Goal: Information Seeking & Learning: Compare options

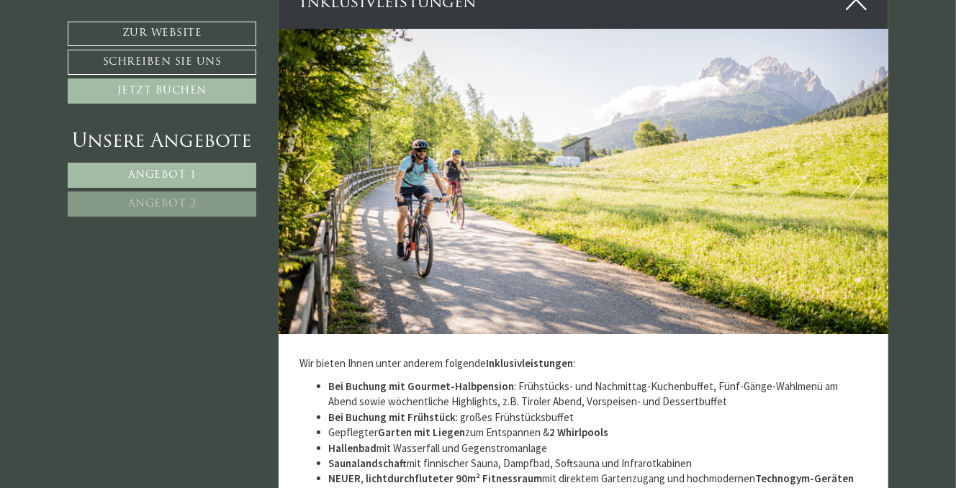
scroll to position [3094, 0]
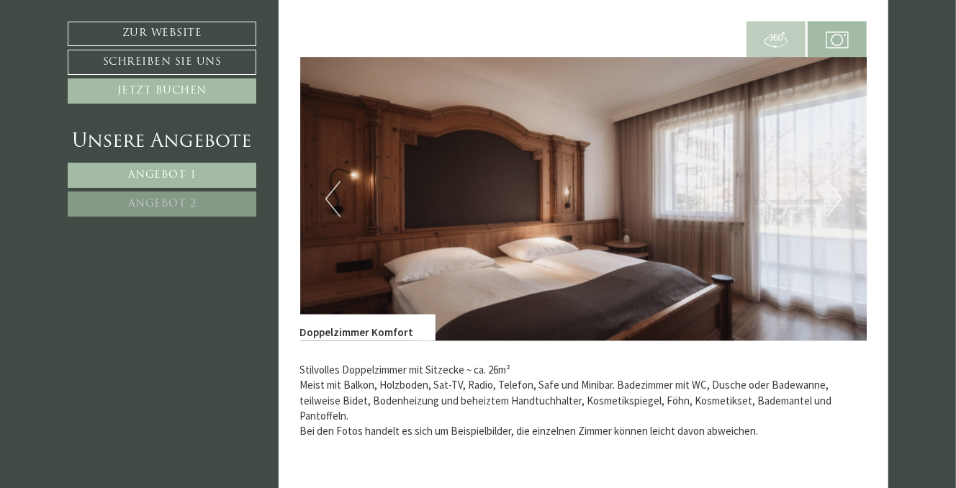
scroll to position [1943, 0]
click at [177, 173] on span "Angebot 1" at bounding box center [162, 175] width 68 height 11
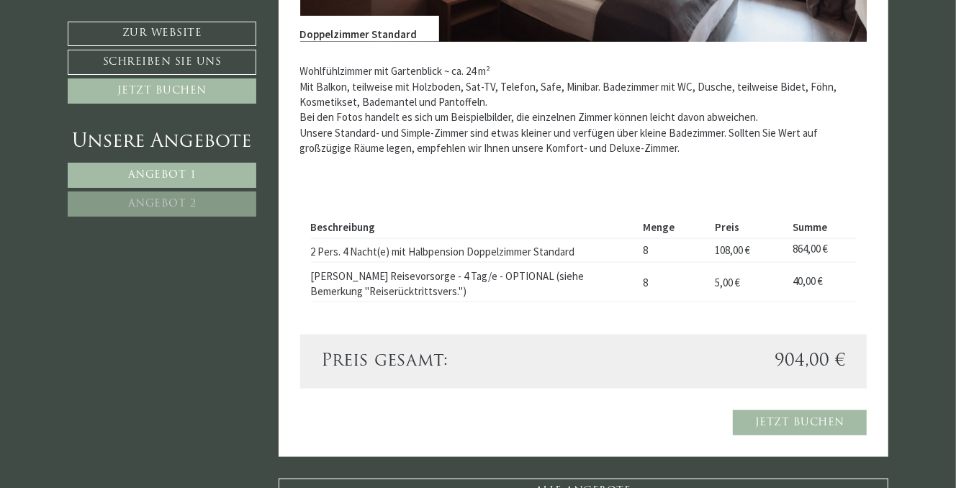
scroll to position [1272, 0]
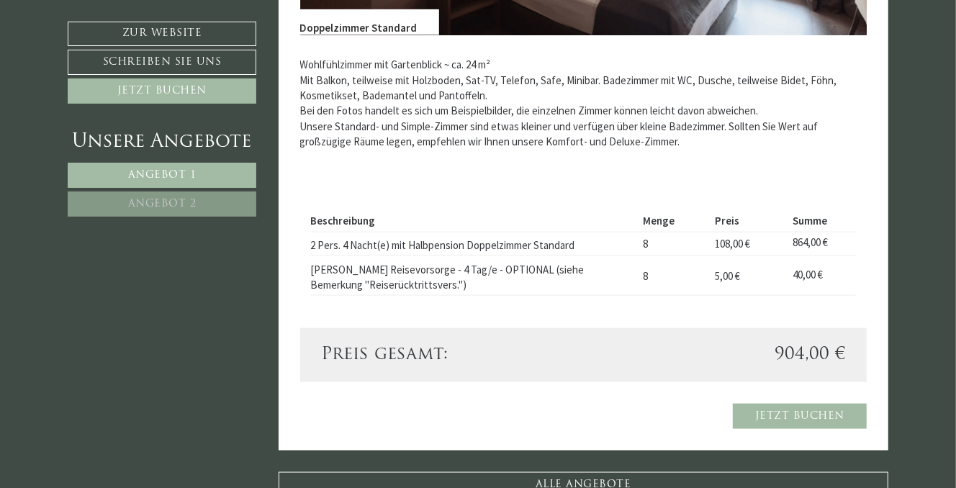
click at [127, 201] on link "Angebot 2" at bounding box center [162, 203] width 189 height 25
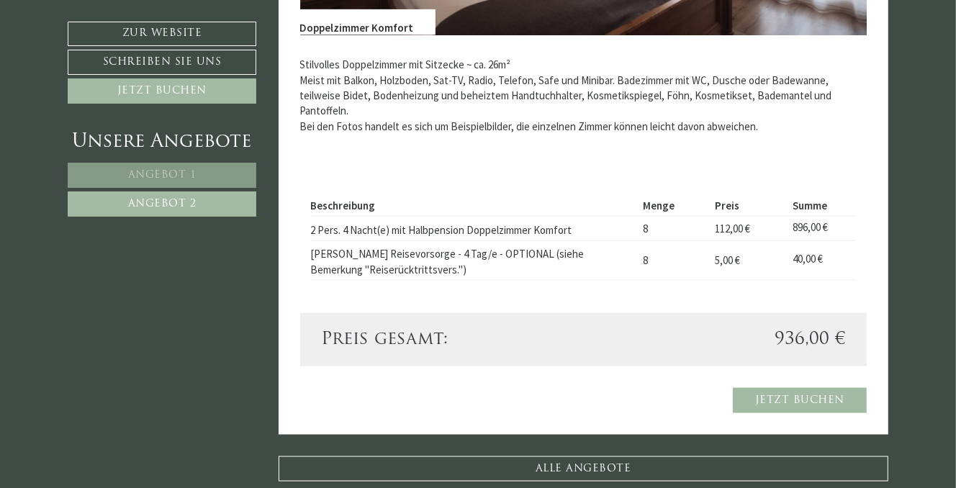
click at [171, 175] on span "Angebot 1" at bounding box center [162, 175] width 68 height 11
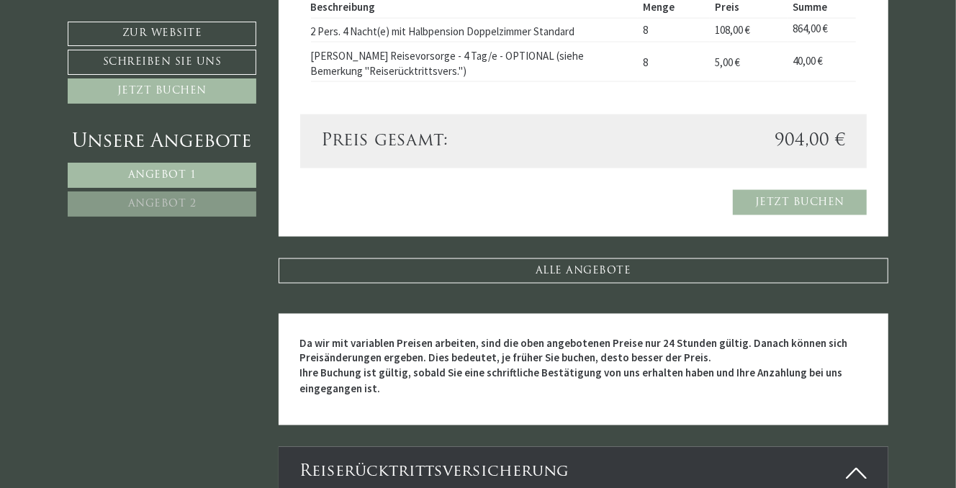
scroll to position [1488, 0]
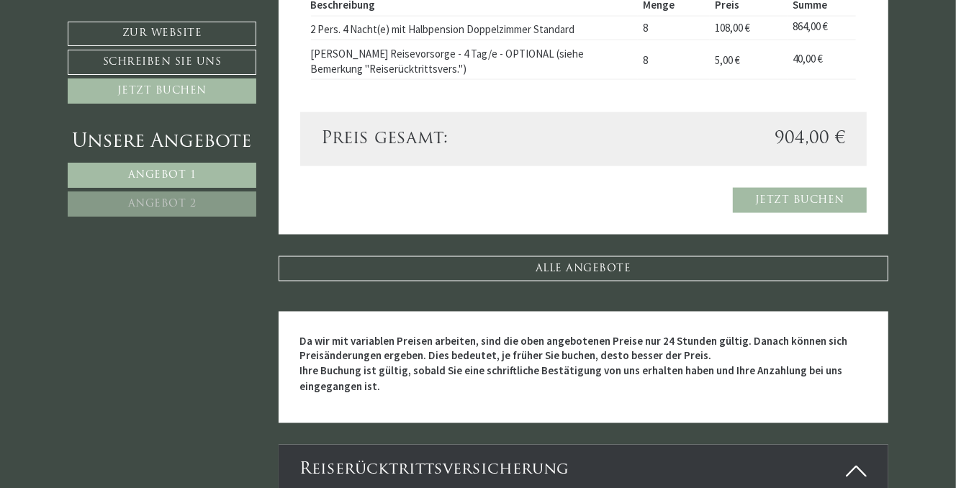
click at [114, 201] on link "Angebot 2" at bounding box center [162, 203] width 189 height 25
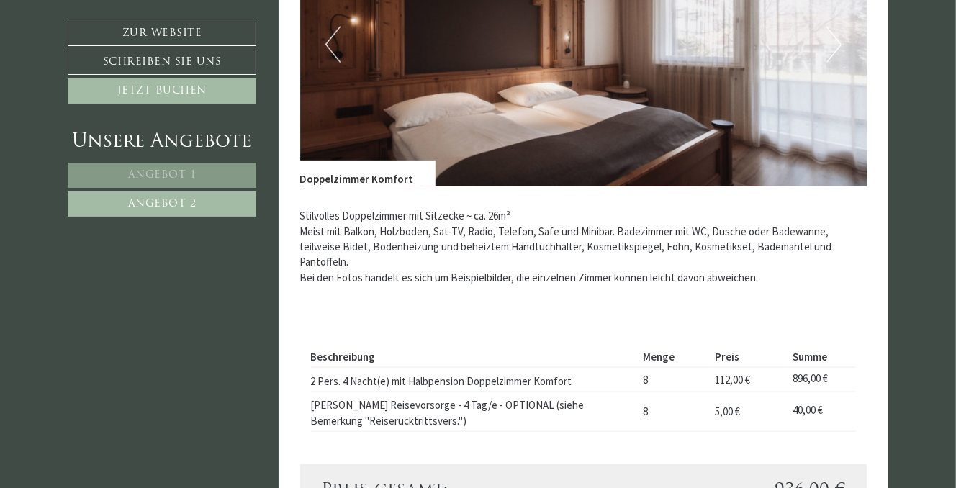
scroll to position [1128, 0]
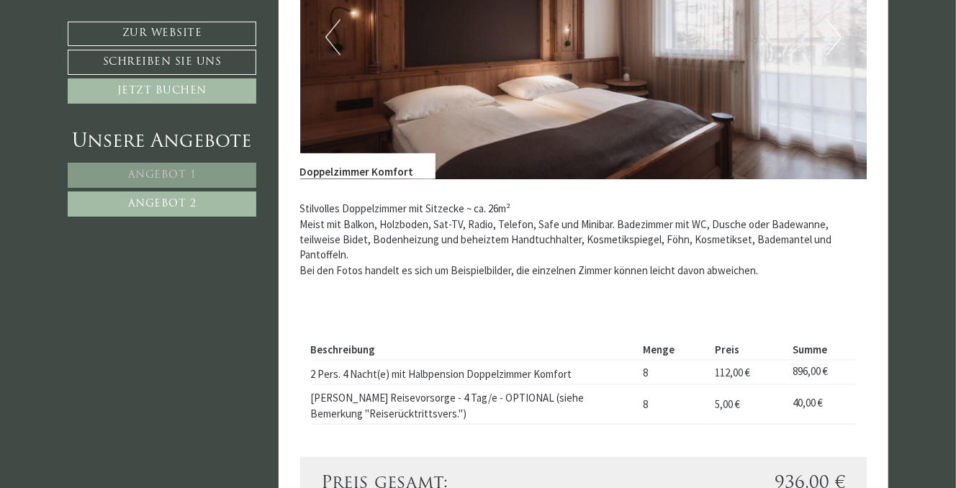
click at [196, 176] on link "Angebot 1" at bounding box center [162, 175] width 189 height 25
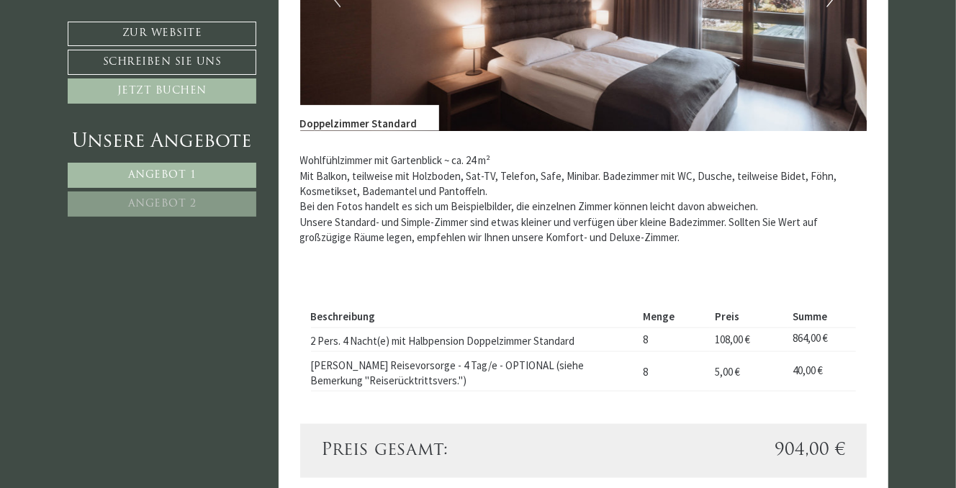
scroll to position [1200, 0]
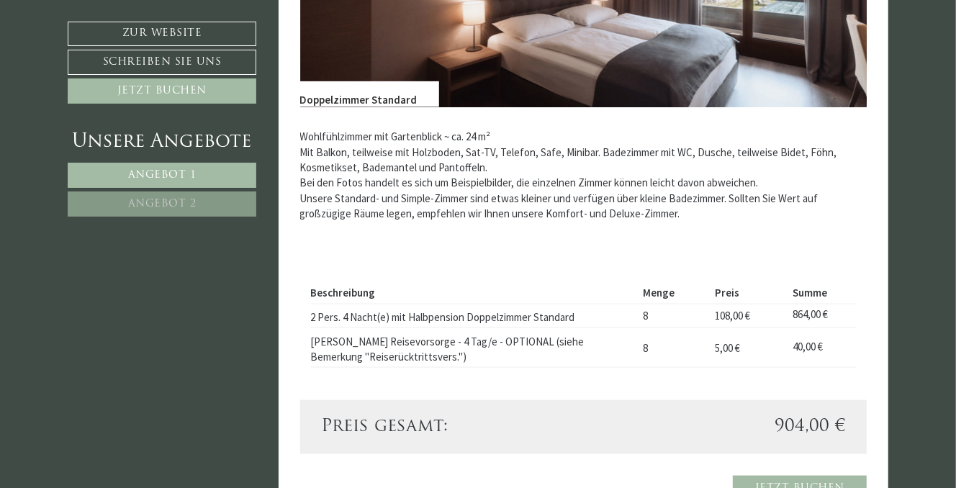
click at [127, 196] on link "Angebot 2" at bounding box center [162, 203] width 189 height 25
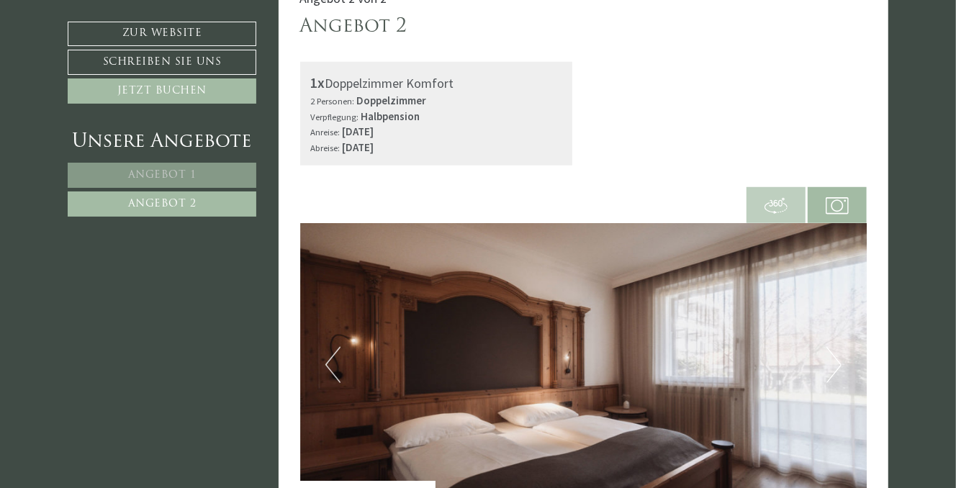
scroll to position [769, 0]
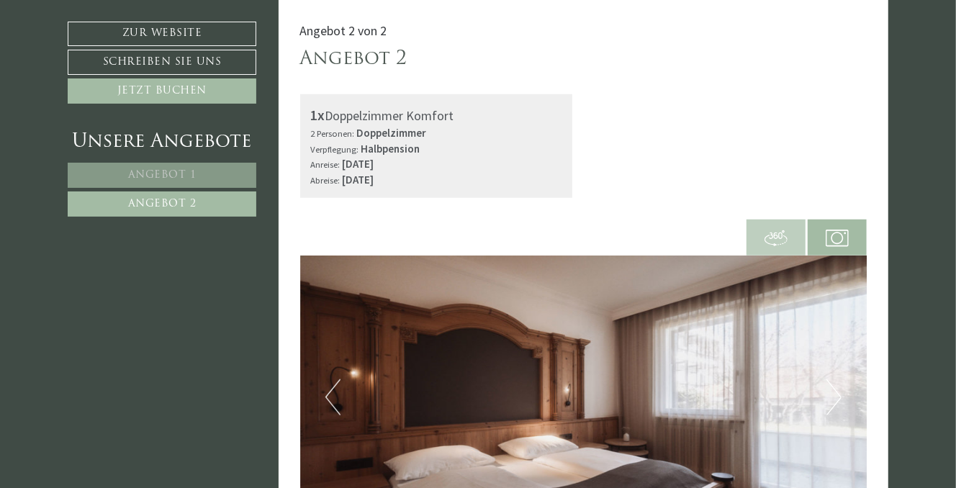
click at [163, 176] on span "Angebot 1" at bounding box center [162, 175] width 68 height 11
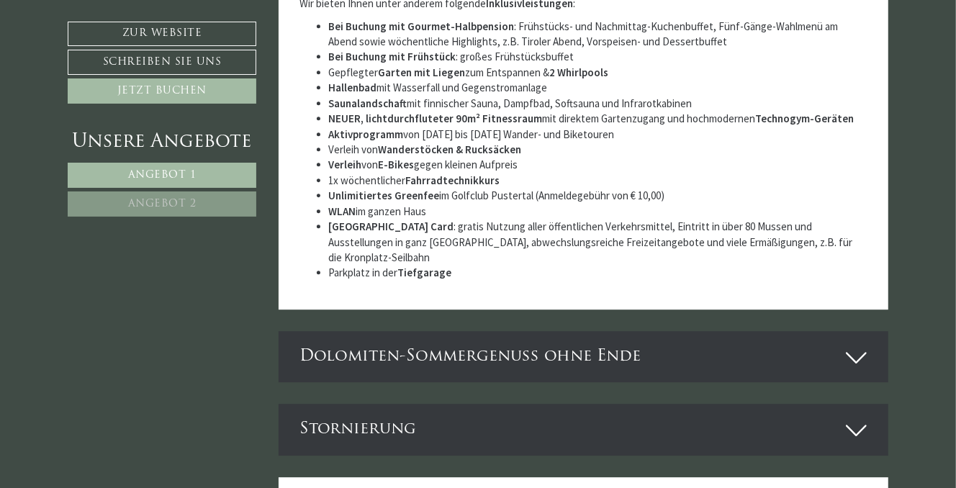
scroll to position [2711, 0]
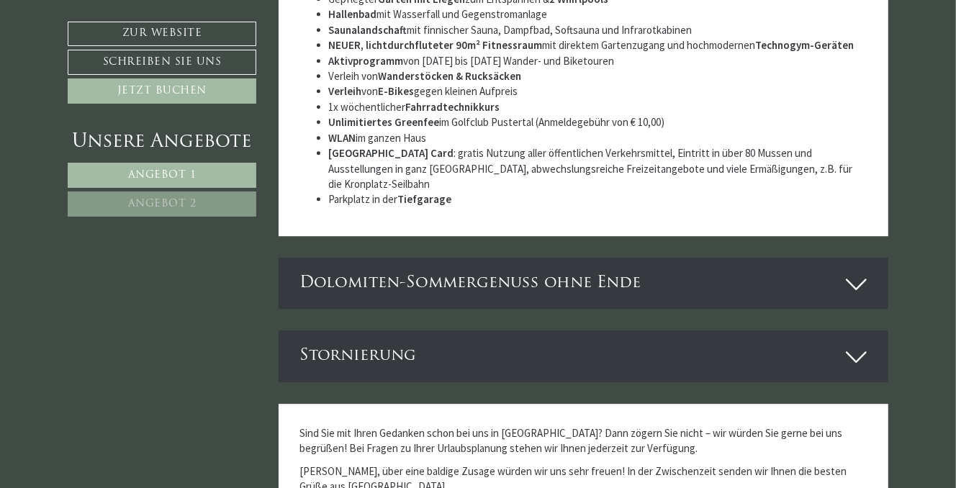
click at [853, 272] on icon at bounding box center [855, 284] width 21 height 24
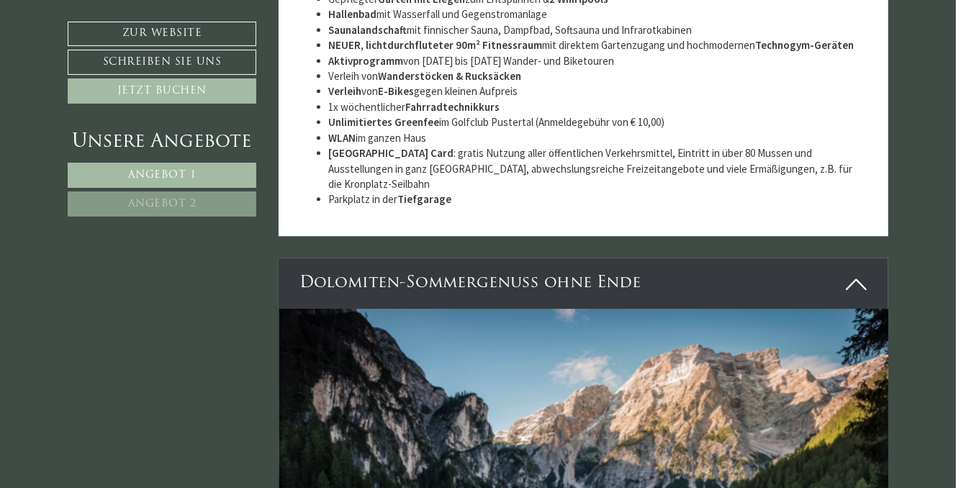
click at [853, 272] on icon at bounding box center [855, 284] width 21 height 24
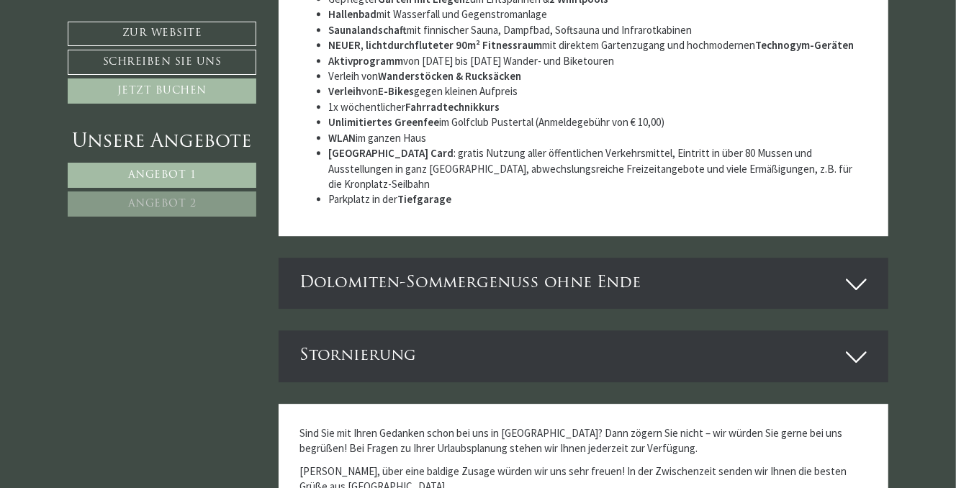
click at [853, 272] on icon at bounding box center [855, 284] width 21 height 24
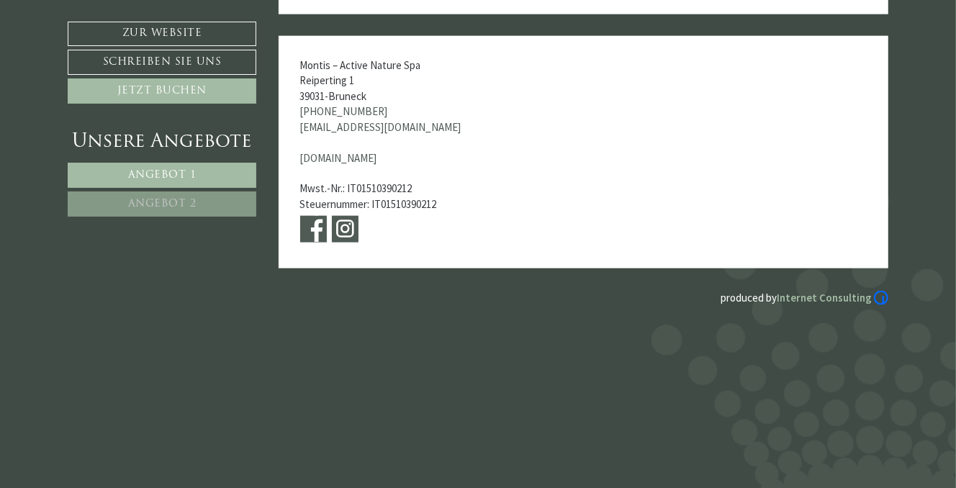
scroll to position [4886, 0]
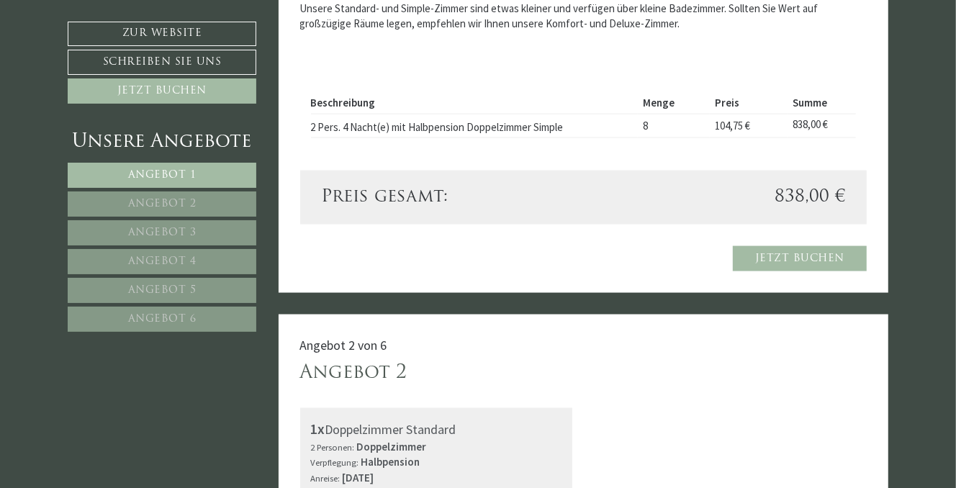
scroll to position [1367, 0]
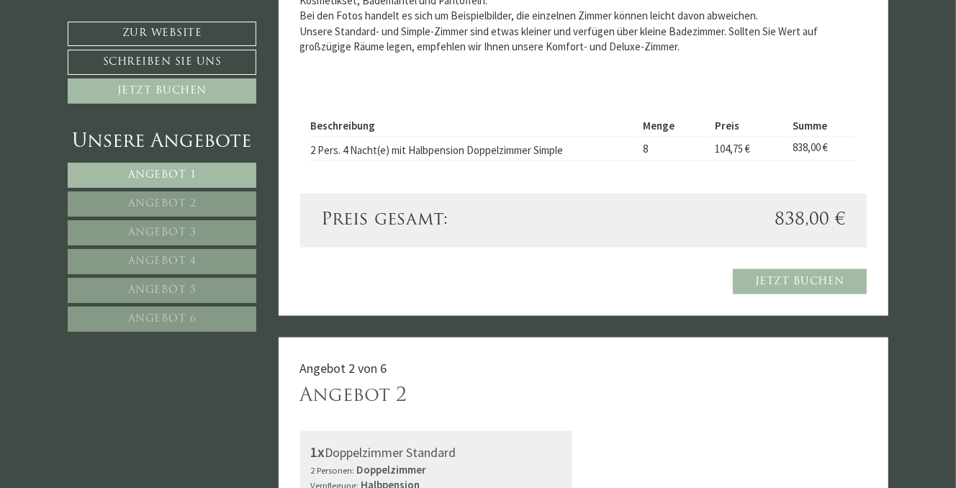
click at [180, 201] on span "Angebot 2" at bounding box center [162, 204] width 68 height 11
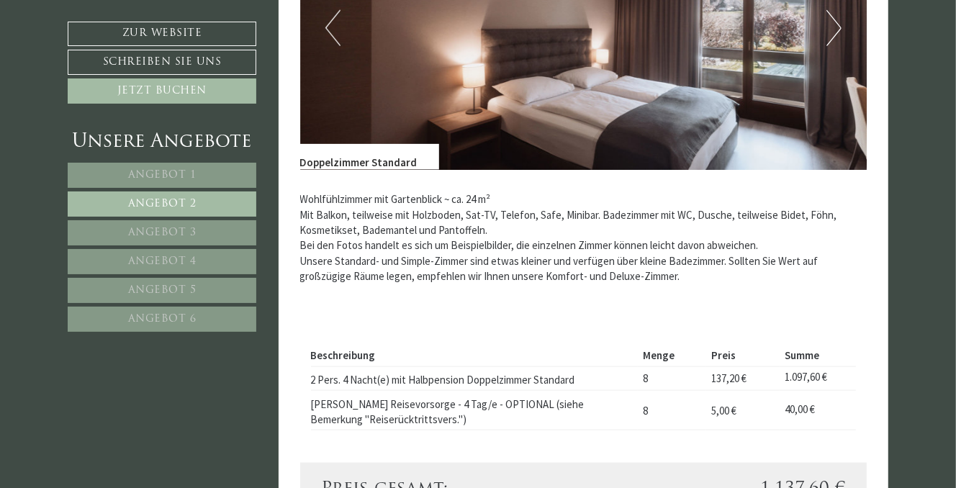
scroll to position [1128, 0]
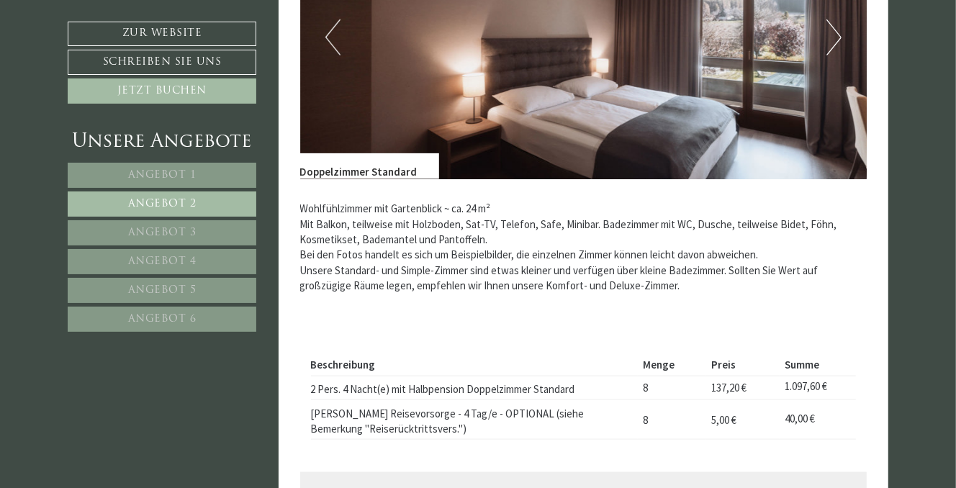
click at [169, 232] on span "Angebot 3" at bounding box center [162, 232] width 68 height 11
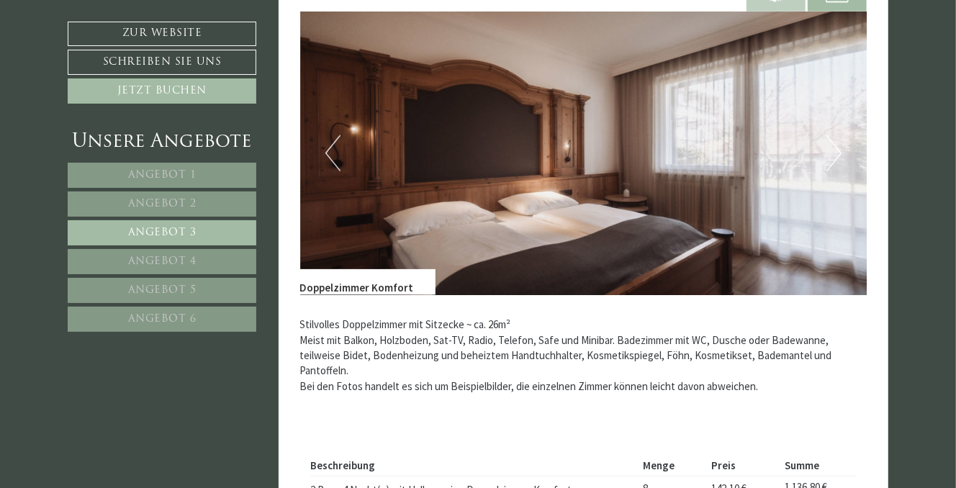
scroll to position [984, 0]
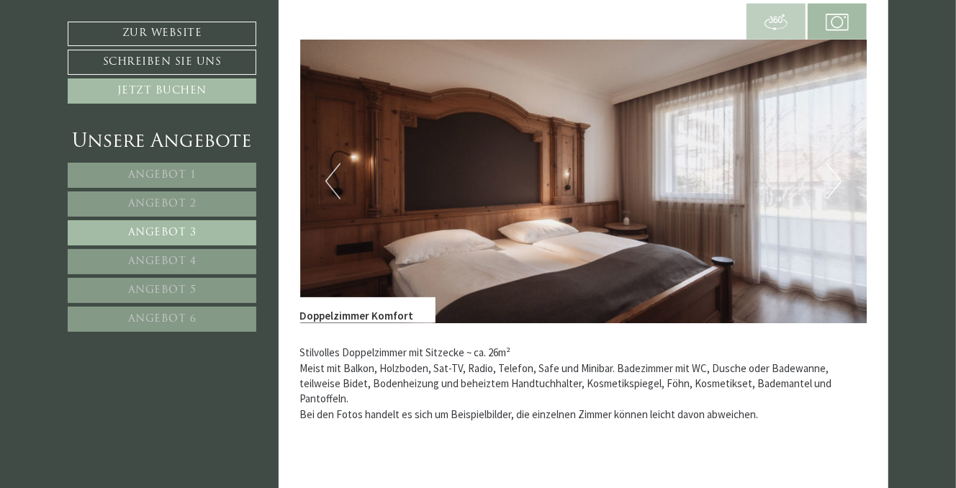
click at [835, 183] on button "Next" at bounding box center [833, 181] width 15 height 36
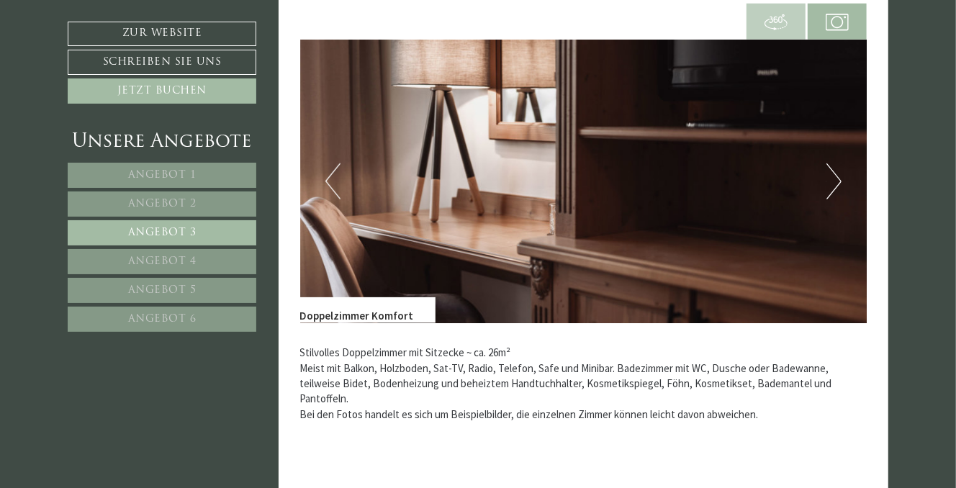
click at [835, 183] on button "Next" at bounding box center [833, 181] width 15 height 36
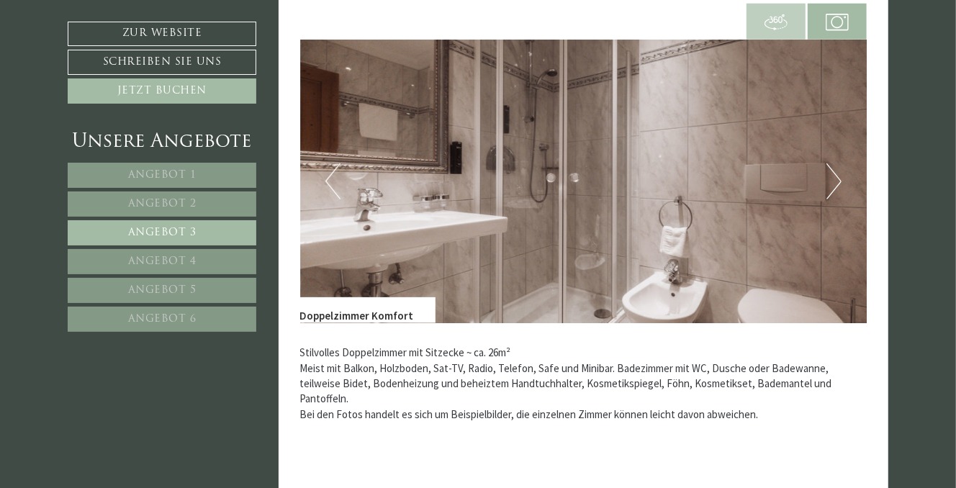
click at [835, 182] on button "Next" at bounding box center [833, 181] width 15 height 36
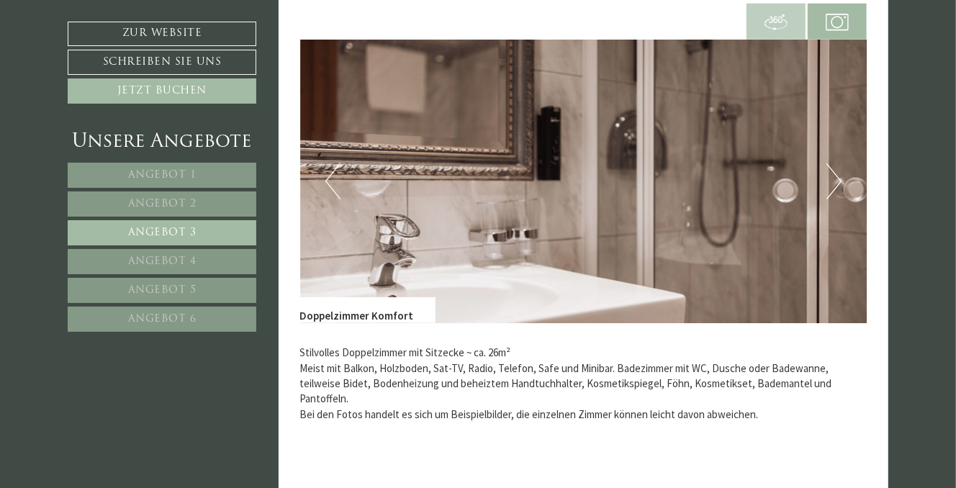
click at [835, 182] on button "Next" at bounding box center [833, 181] width 15 height 36
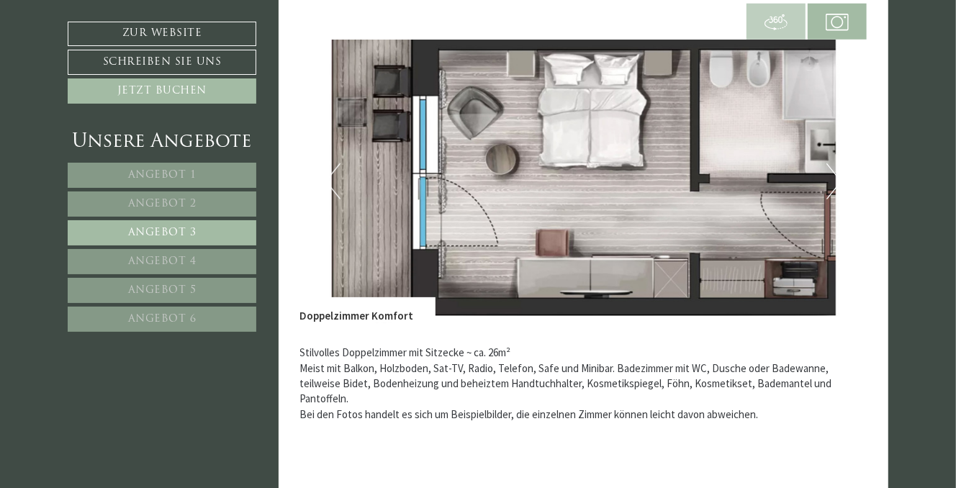
click at [835, 182] on button "Next" at bounding box center [833, 181] width 15 height 36
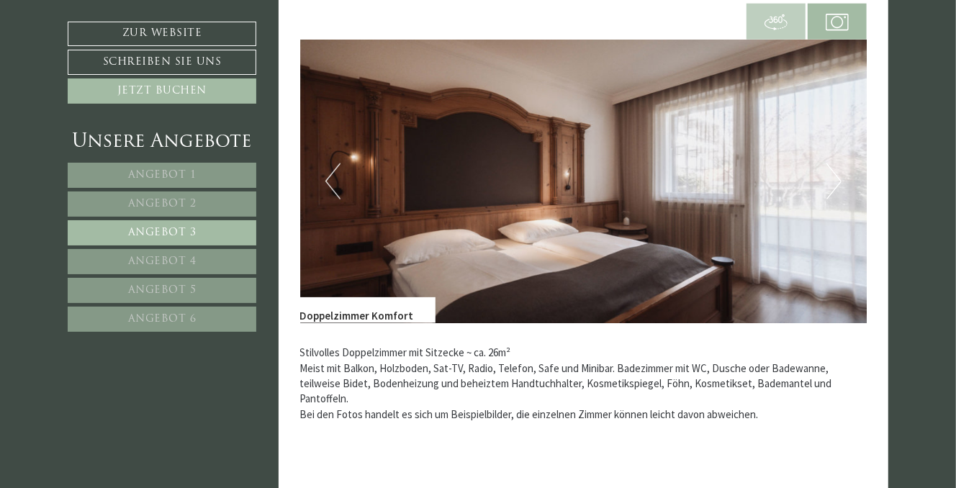
click at [835, 187] on button "Next" at bounding box center [833, 181] width 15 height 36
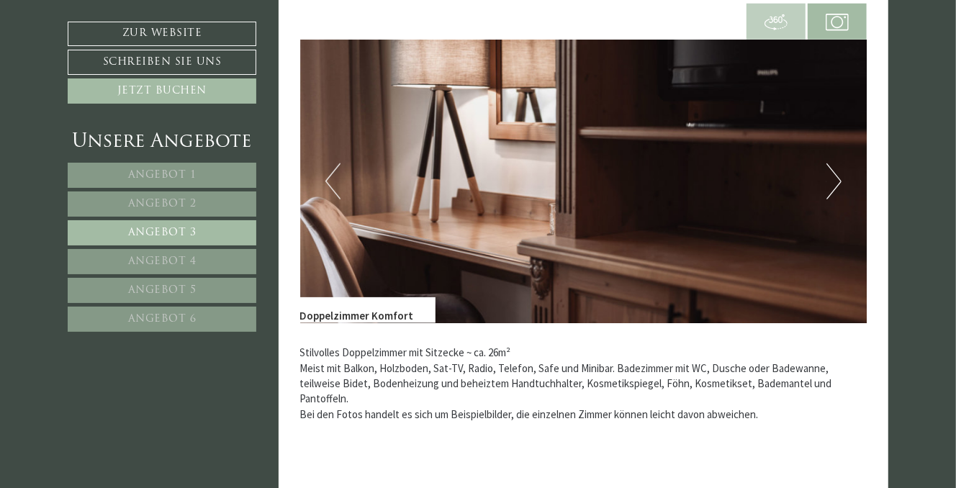
click at [191, 173] on span "Angebot 1" at bounding box center [162, 175] width 68 height 11
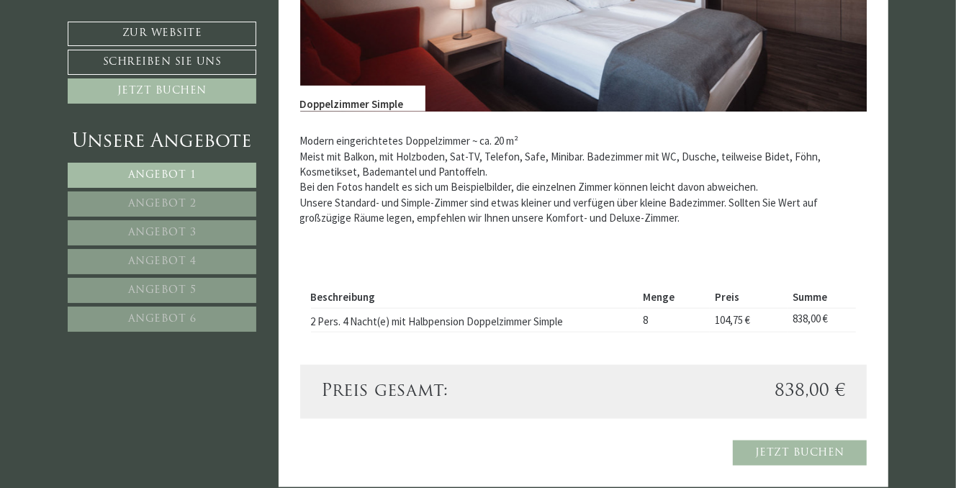
scroll to position [1056, 0]
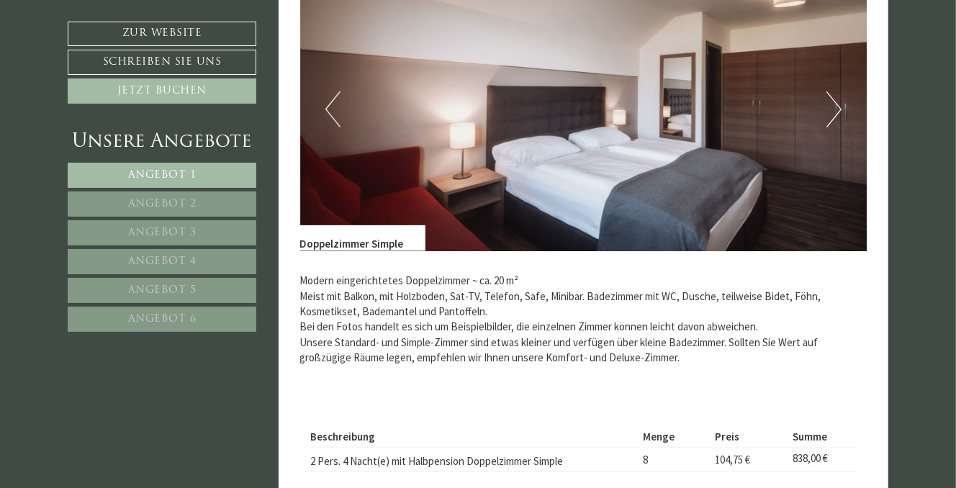
click at [156, 227] on span "Angebot 3" at bounding box center [162, 232] width 68 height 11
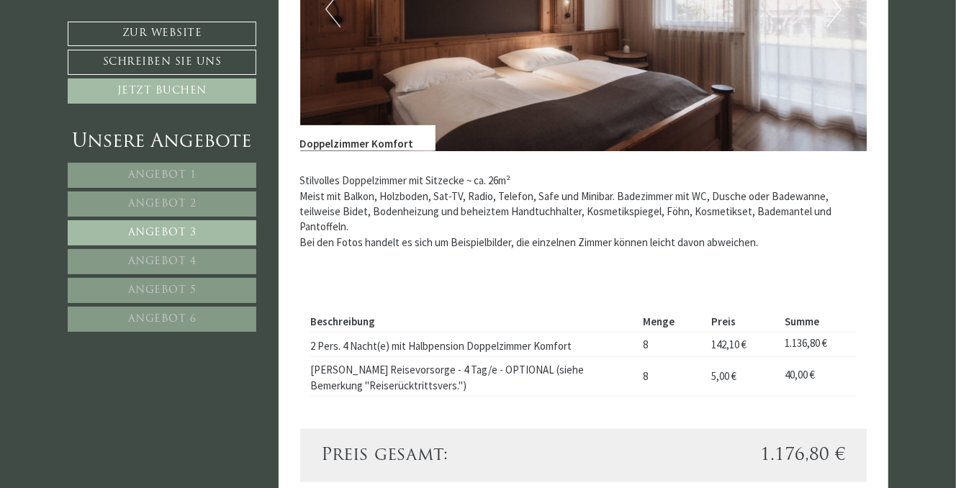
scroll to position [1272, 0]
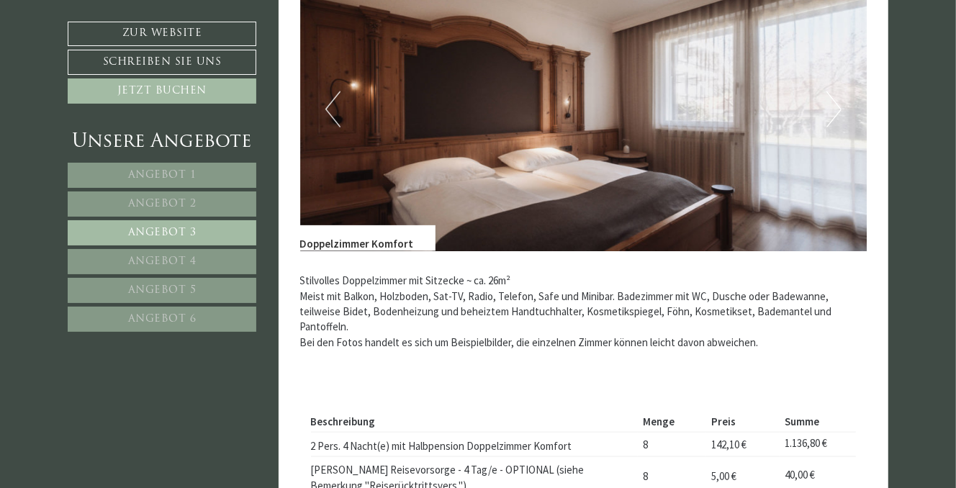
click at [148, 172] on span "Angebot 1" at bounding box center [162, 175] width 68 height 11
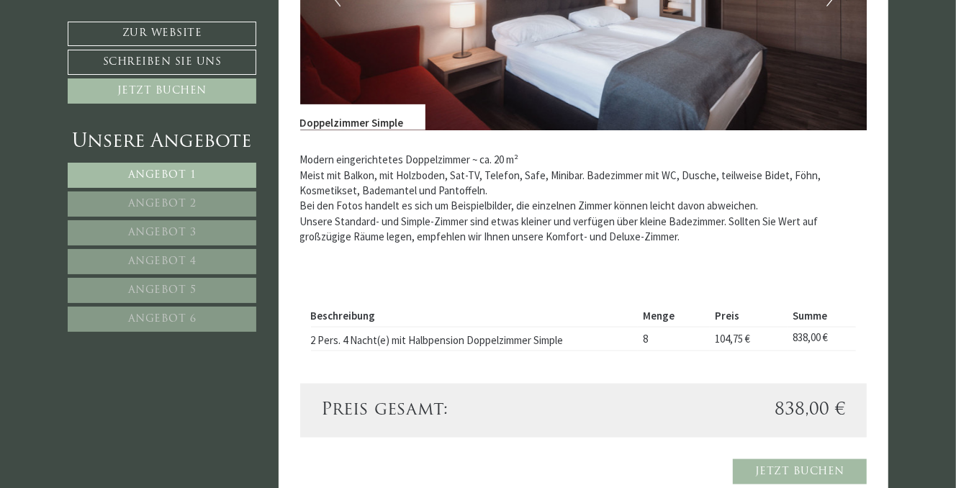
scroll to position [1200, 0]
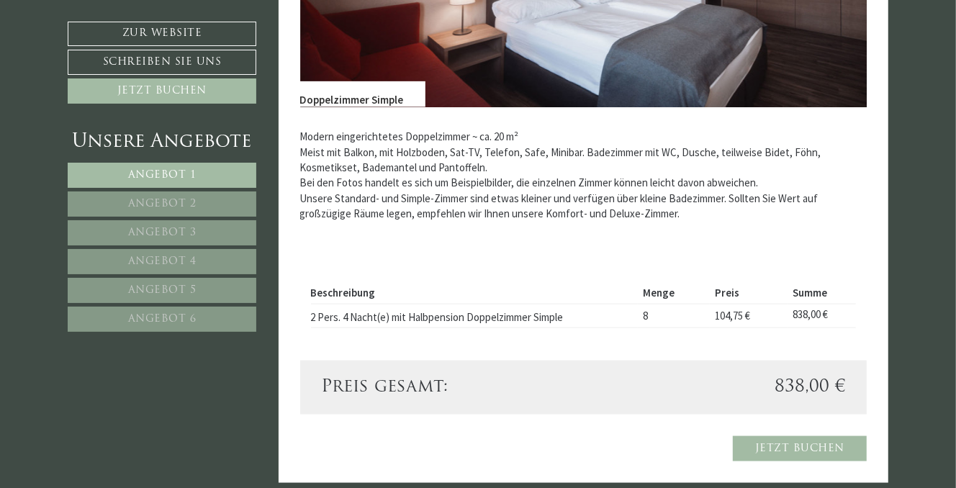
click at [127, 202] on link "Angebot 2" at bounding box center [162, 203] width 189 height 25
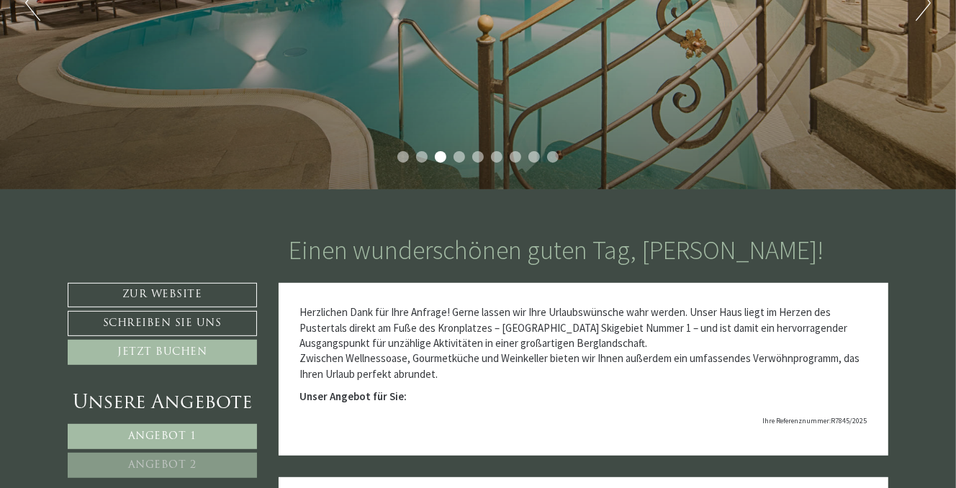
scroll to position [432, 0]
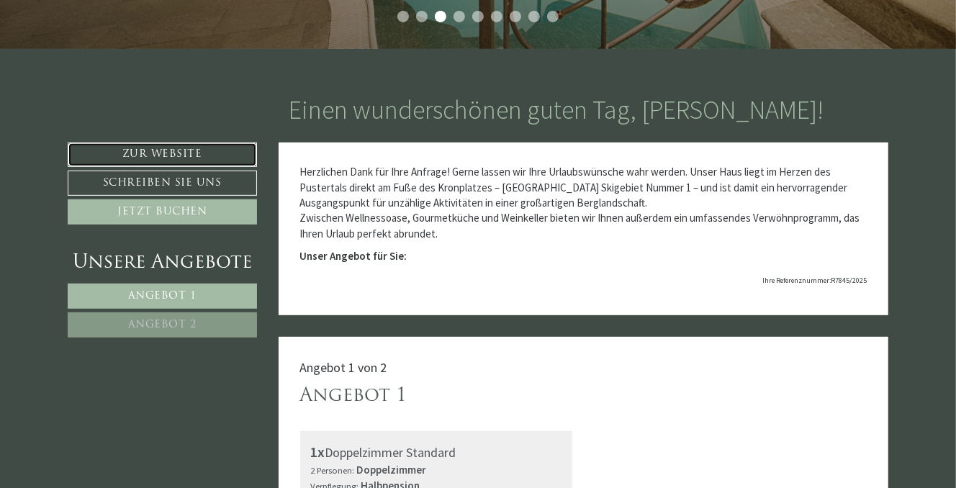
click at [158, 154] on link "Zur Website" at bounding box center [162, 154] width 189 height 24
